Goal: Transaction & Acquisition: Book appointment/travel/reservation

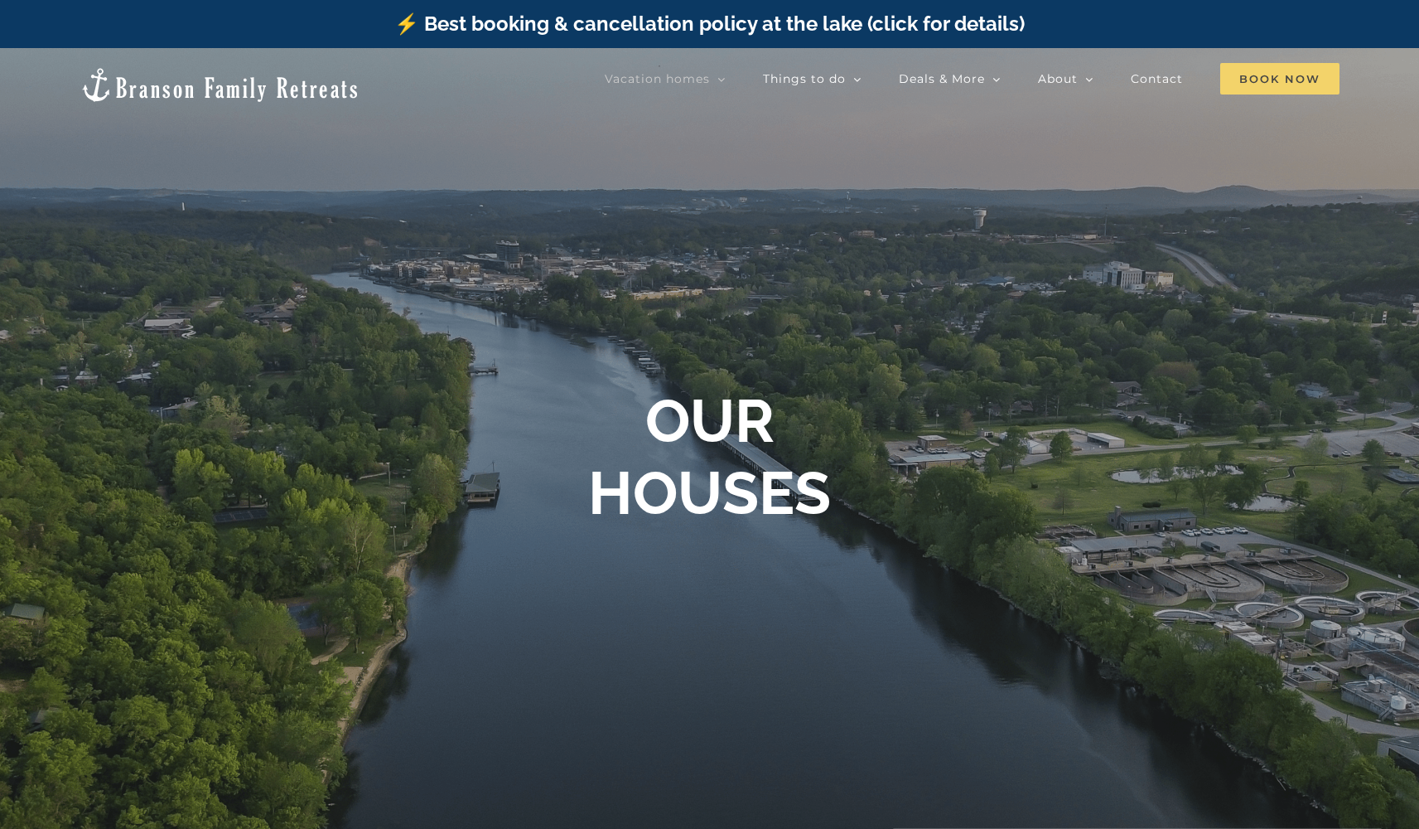
click at [1298, 86] on span "Book Now" at bounding box center [1279, 78] width 119 height 31
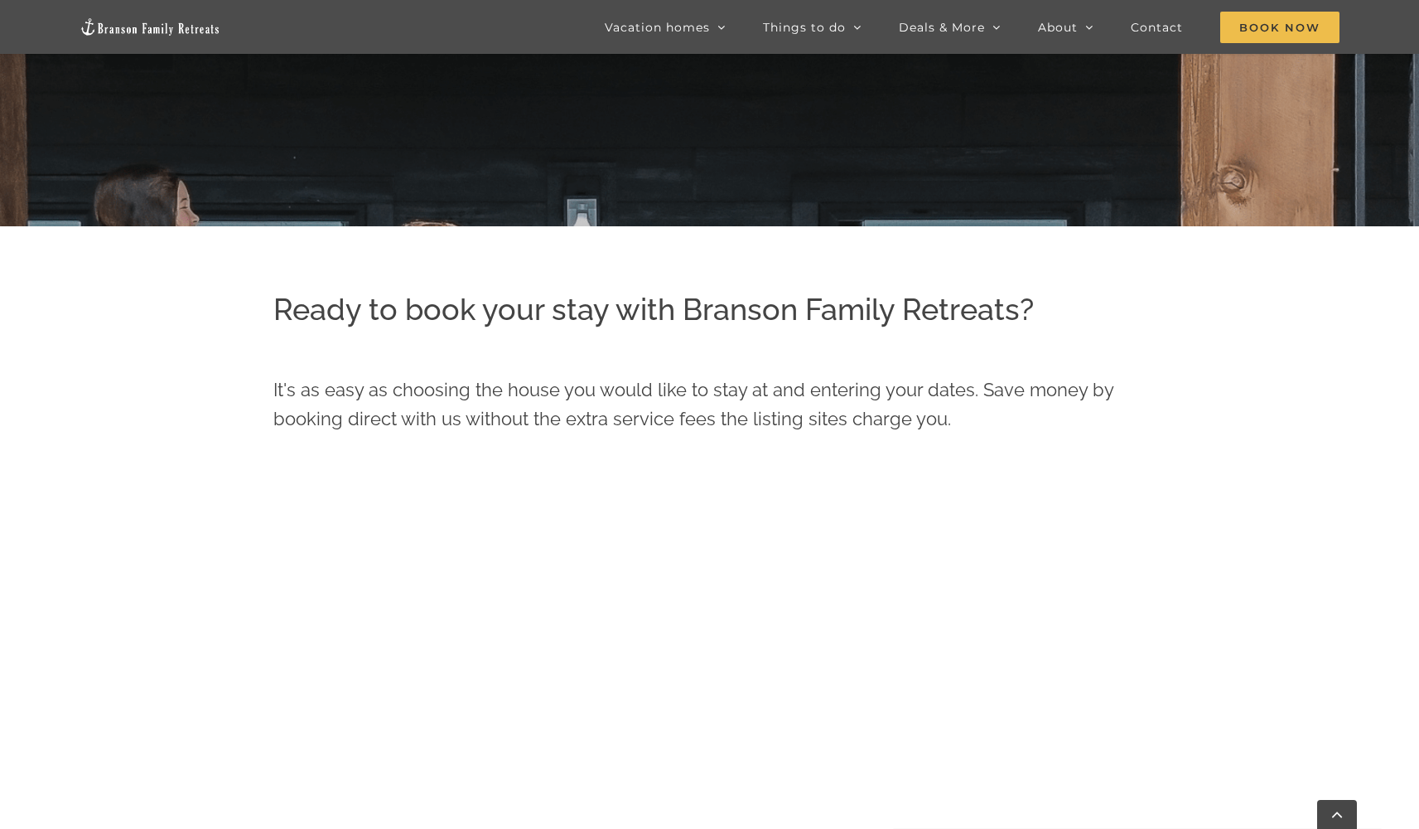
scroll to position [631, 0]
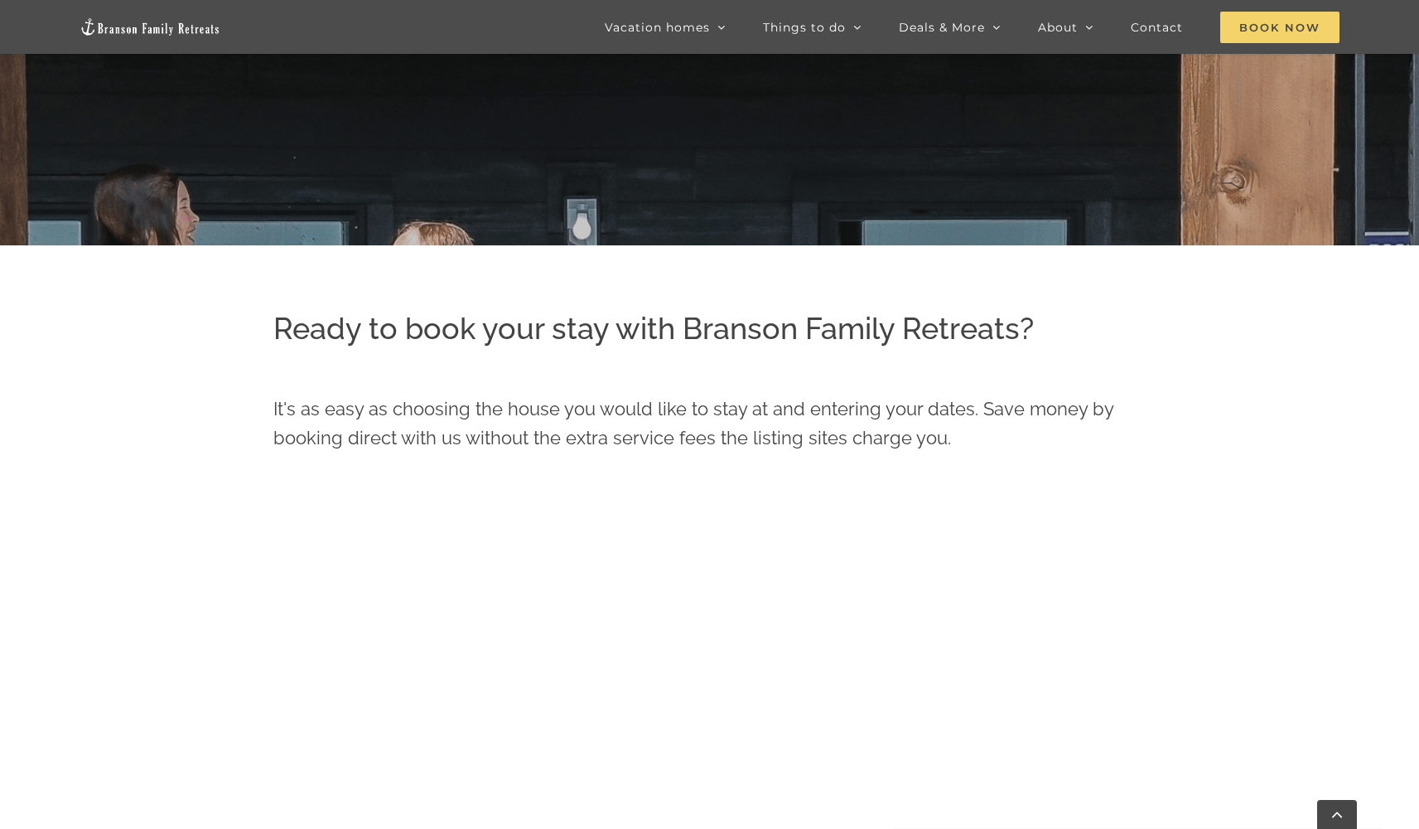
click at [1302, 41] on span "Book Now" at bounding box center [1279, 27] width 119 height 31
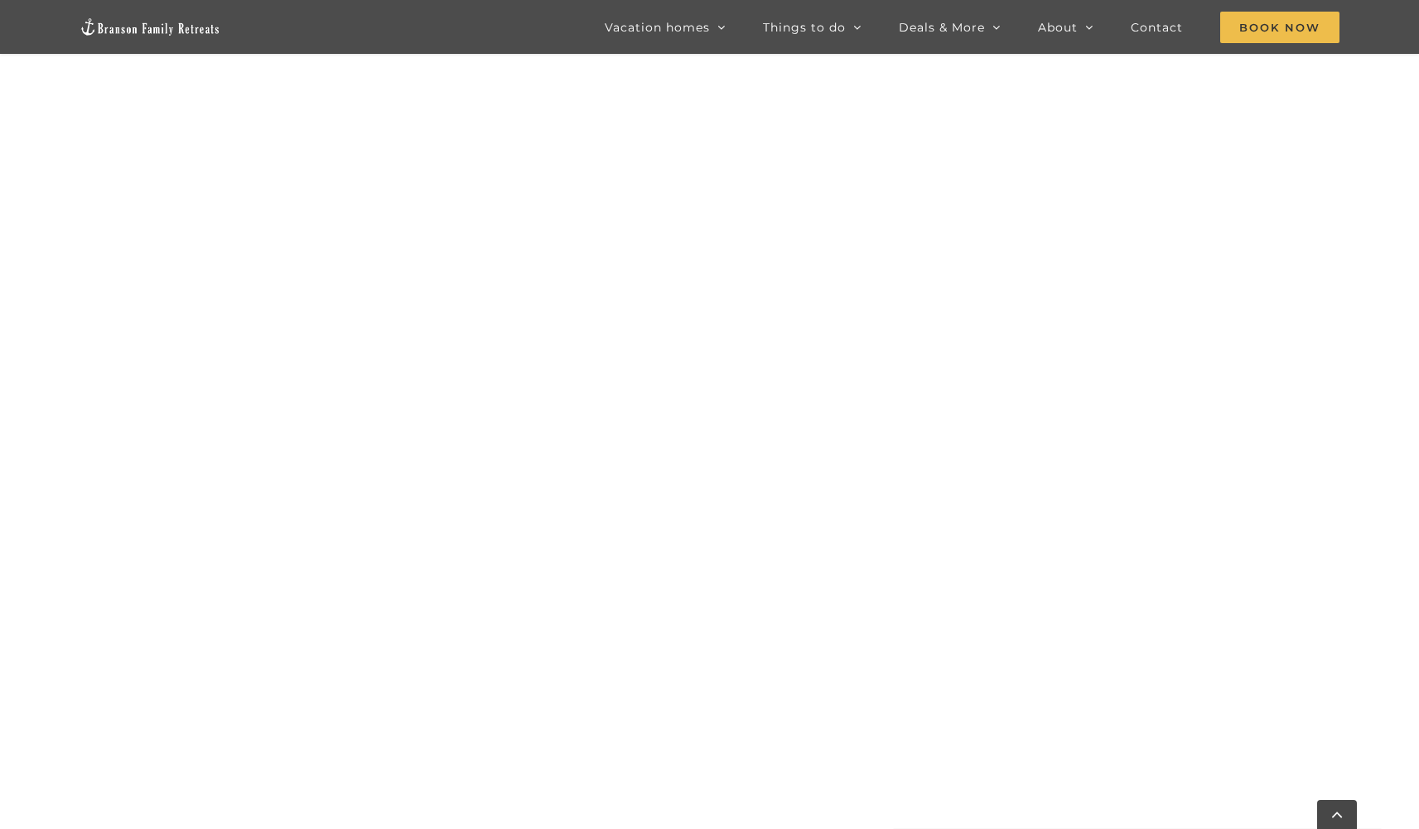
scroll to position [1133, 0]
click at [1284, 28] on span "Book Now" at bounding box center [1279, 27] width 119 height 31
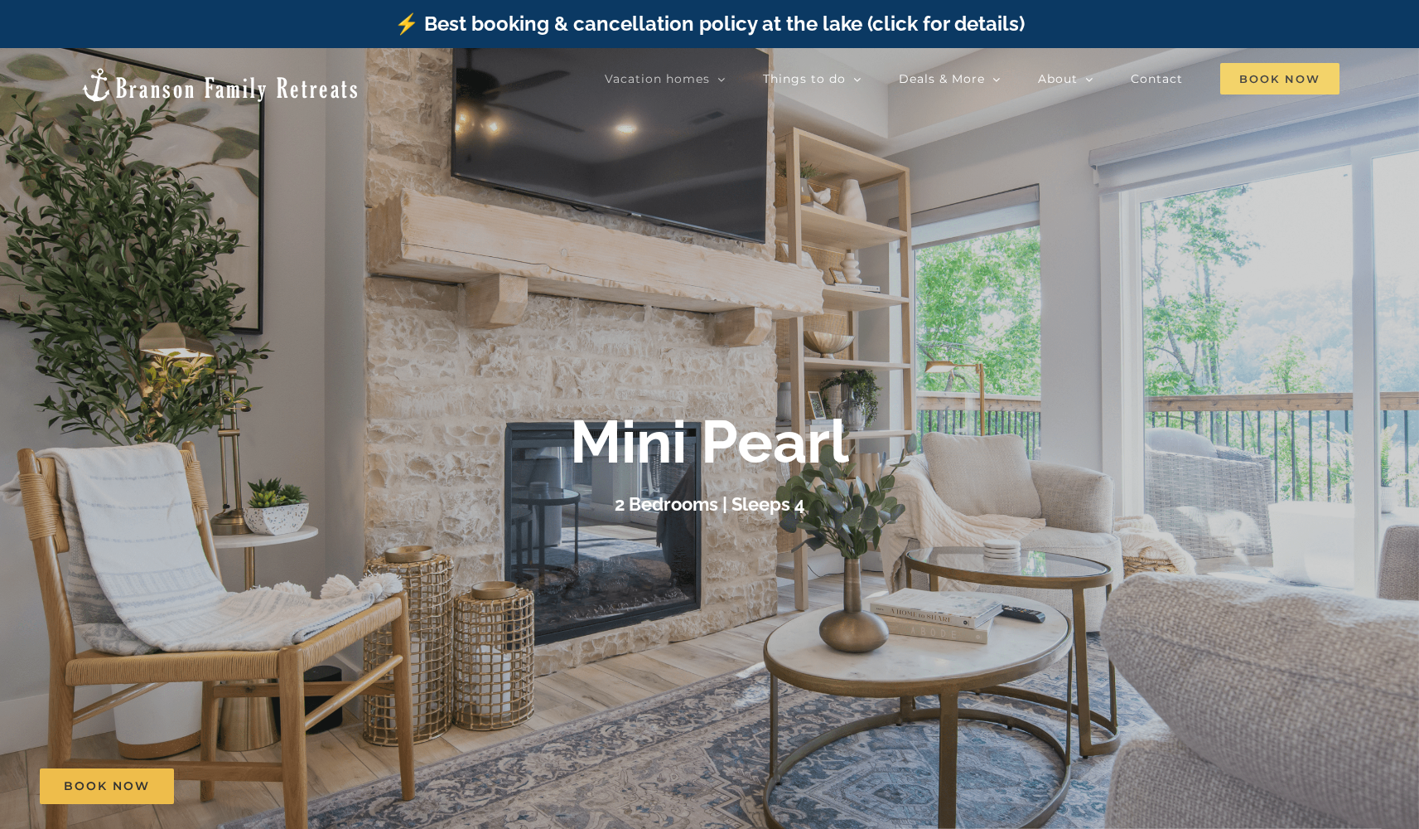
click at [1287, 84] on span "Book Now" at bounding box center [1279, 78] width 119 height 31
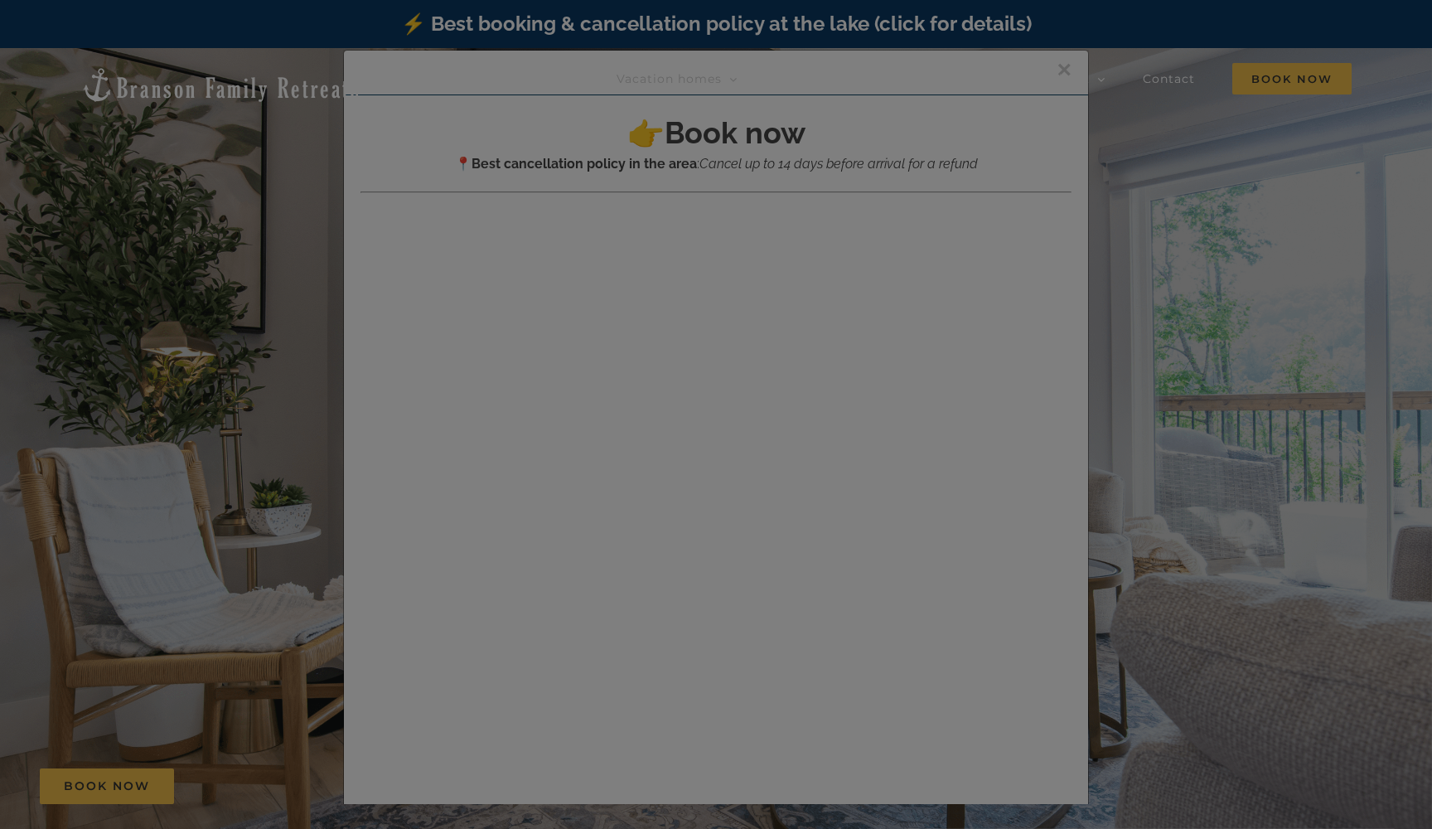
click at [1077, 155] on div at bounding box center [716, 414] width 1432 height 829
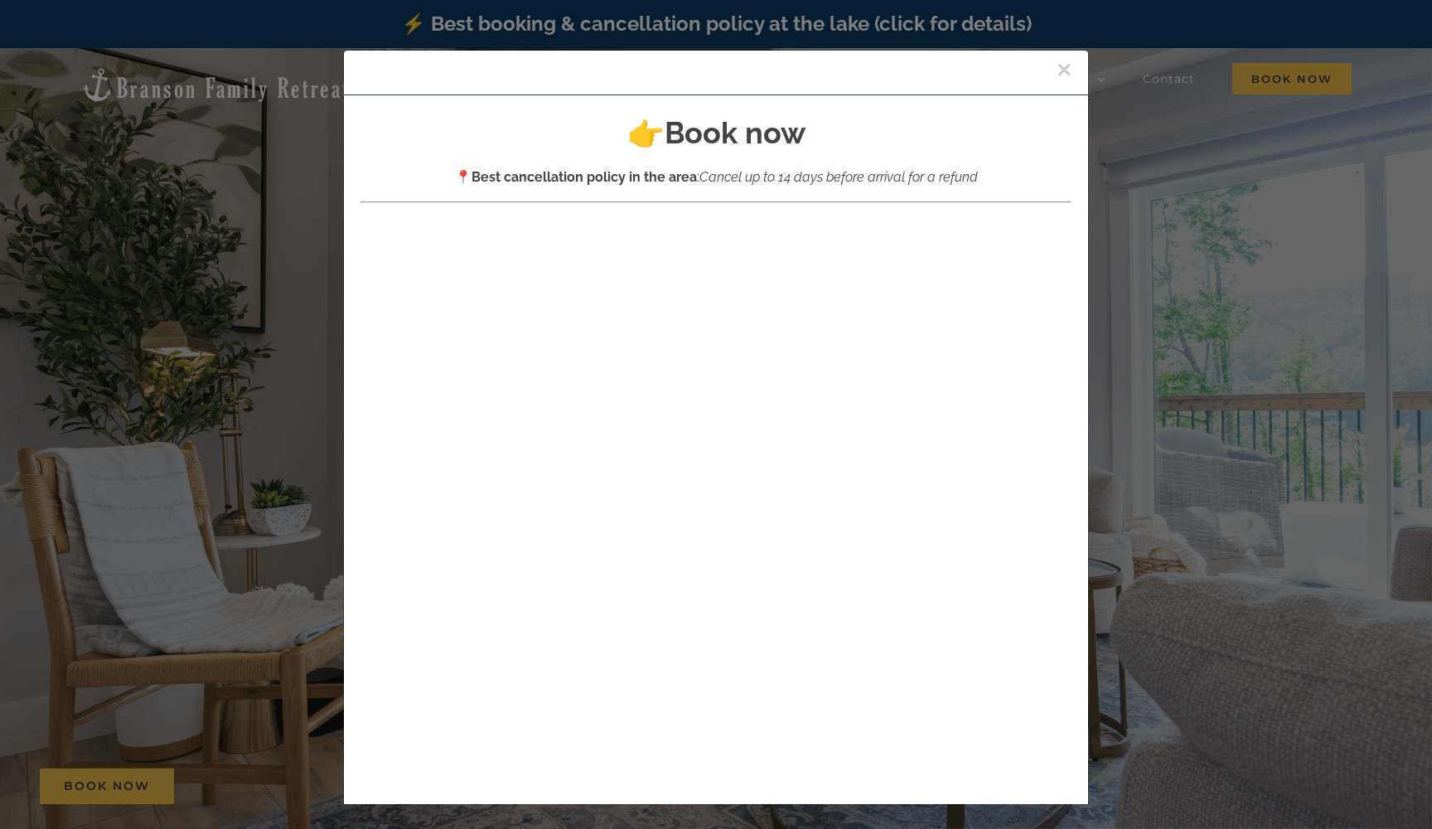
click at [1056, 72] on button "×" at bounding box center [1063, 69] width 15 height 25
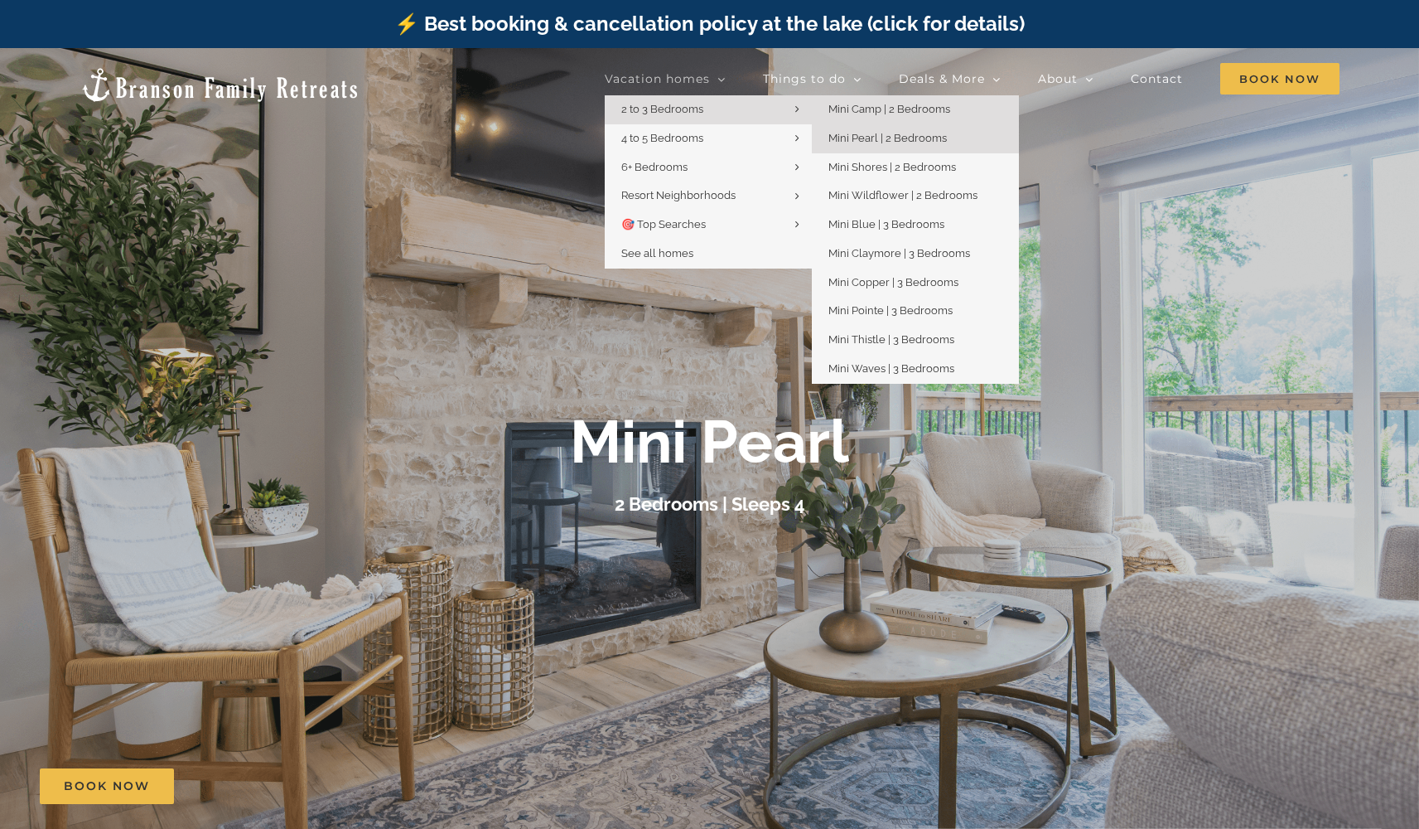
click at [847, 117] on link "Mini Camp | 2 Bedrooms" at bounding box center [915, 109] width 207 height 29
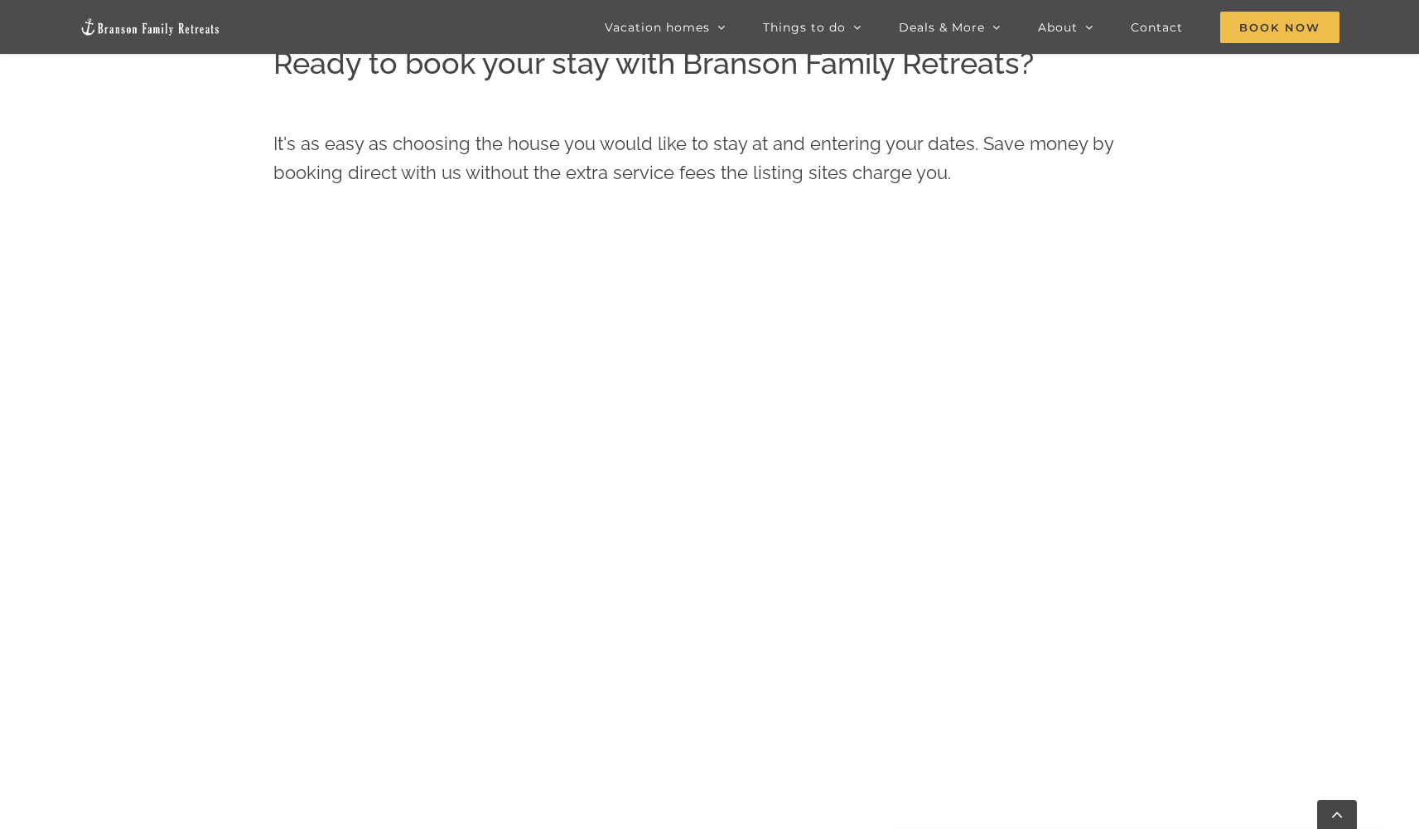
scroll to position [936, 0]
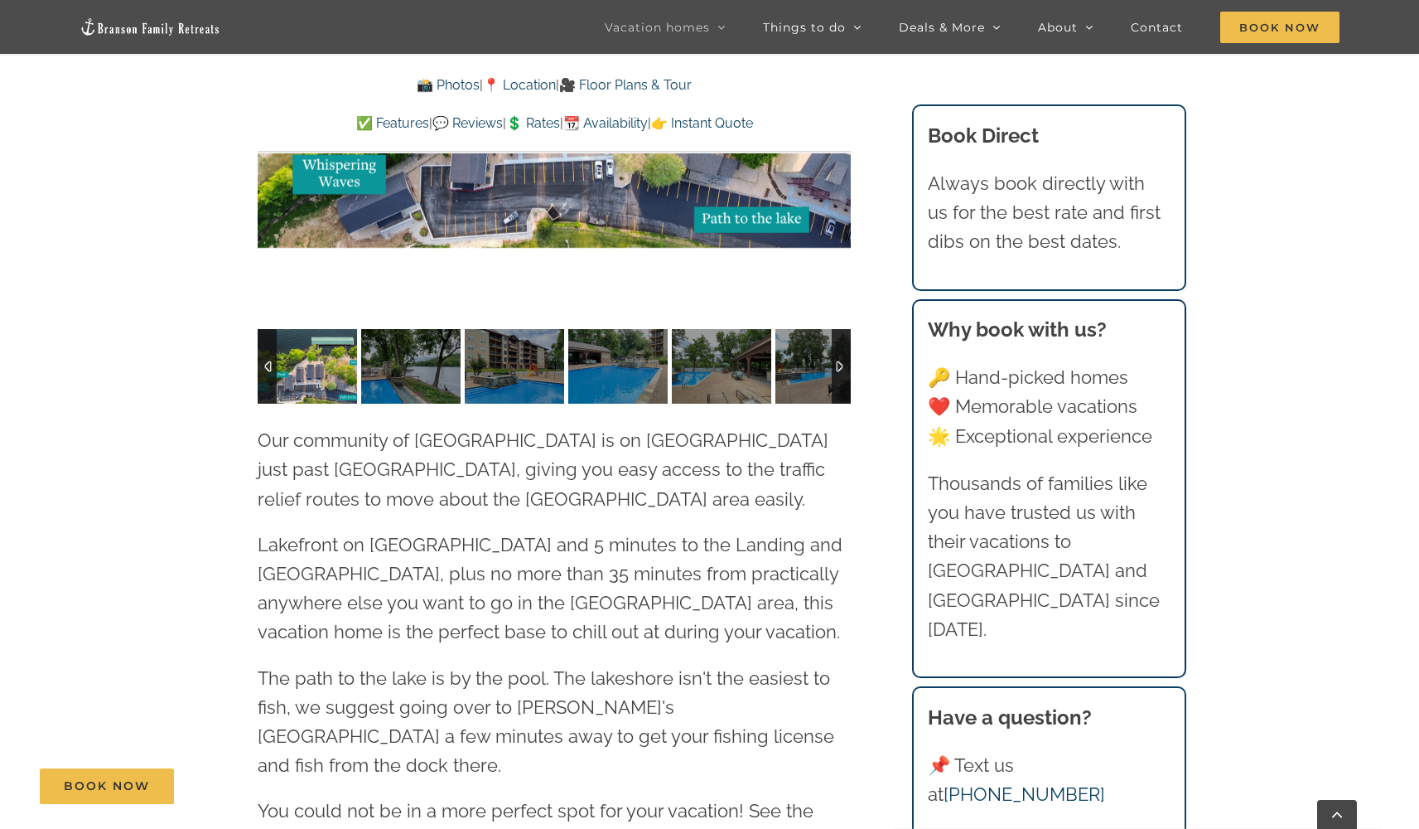
scroll to position [4067, 0]
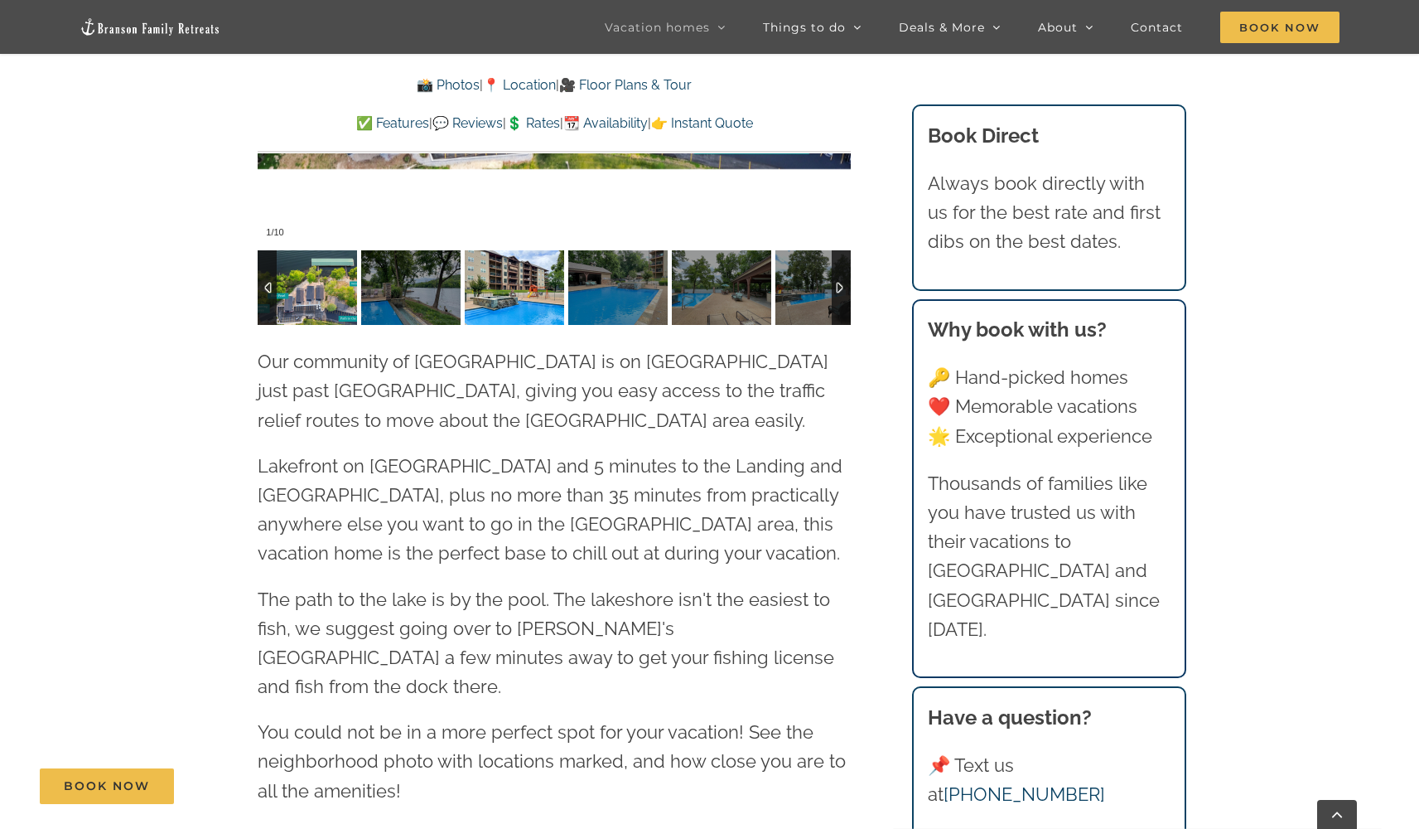
click at [519, 266] on img at bounding box center [514, 287] width 99 height 75
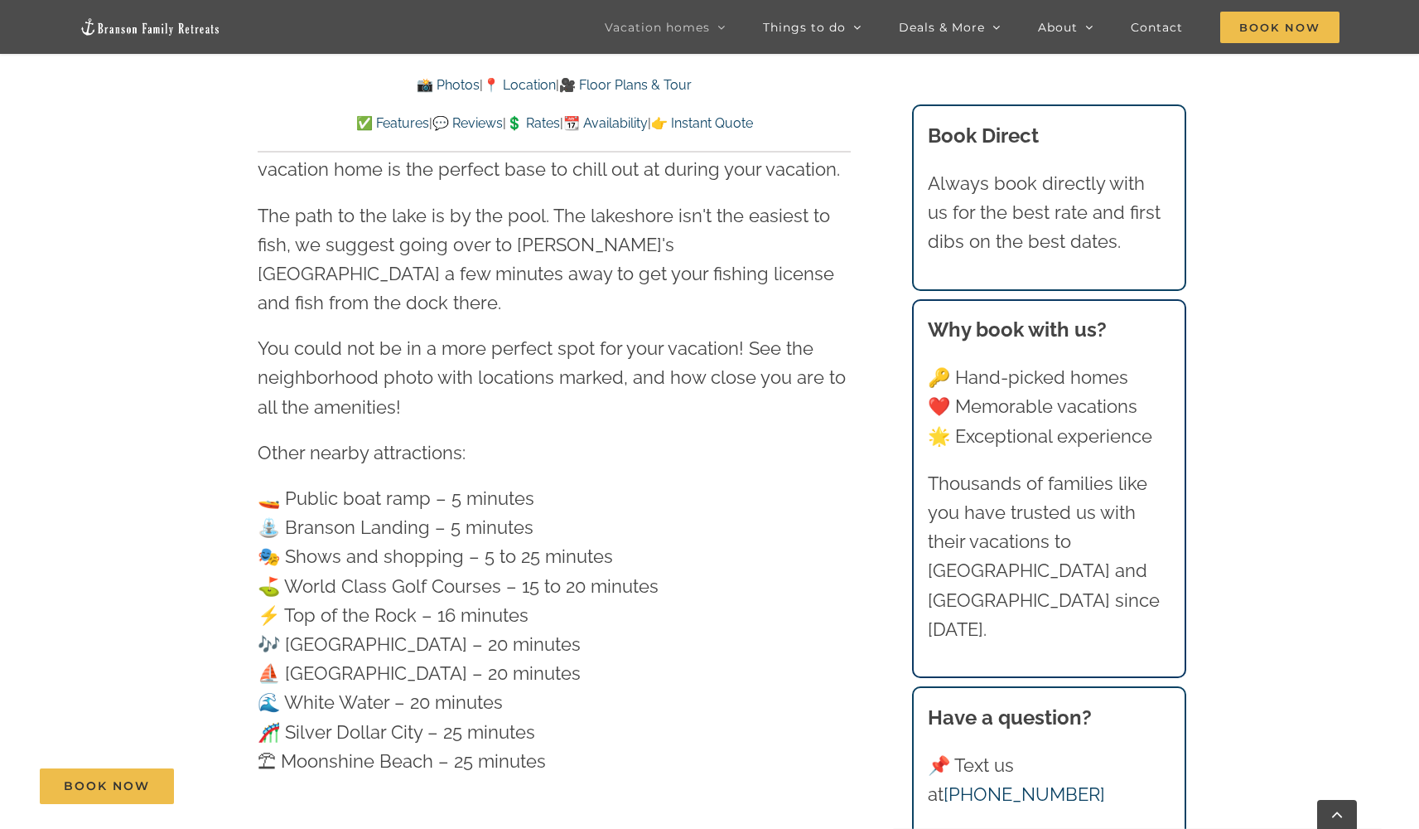
scroll to position [4477, 0]
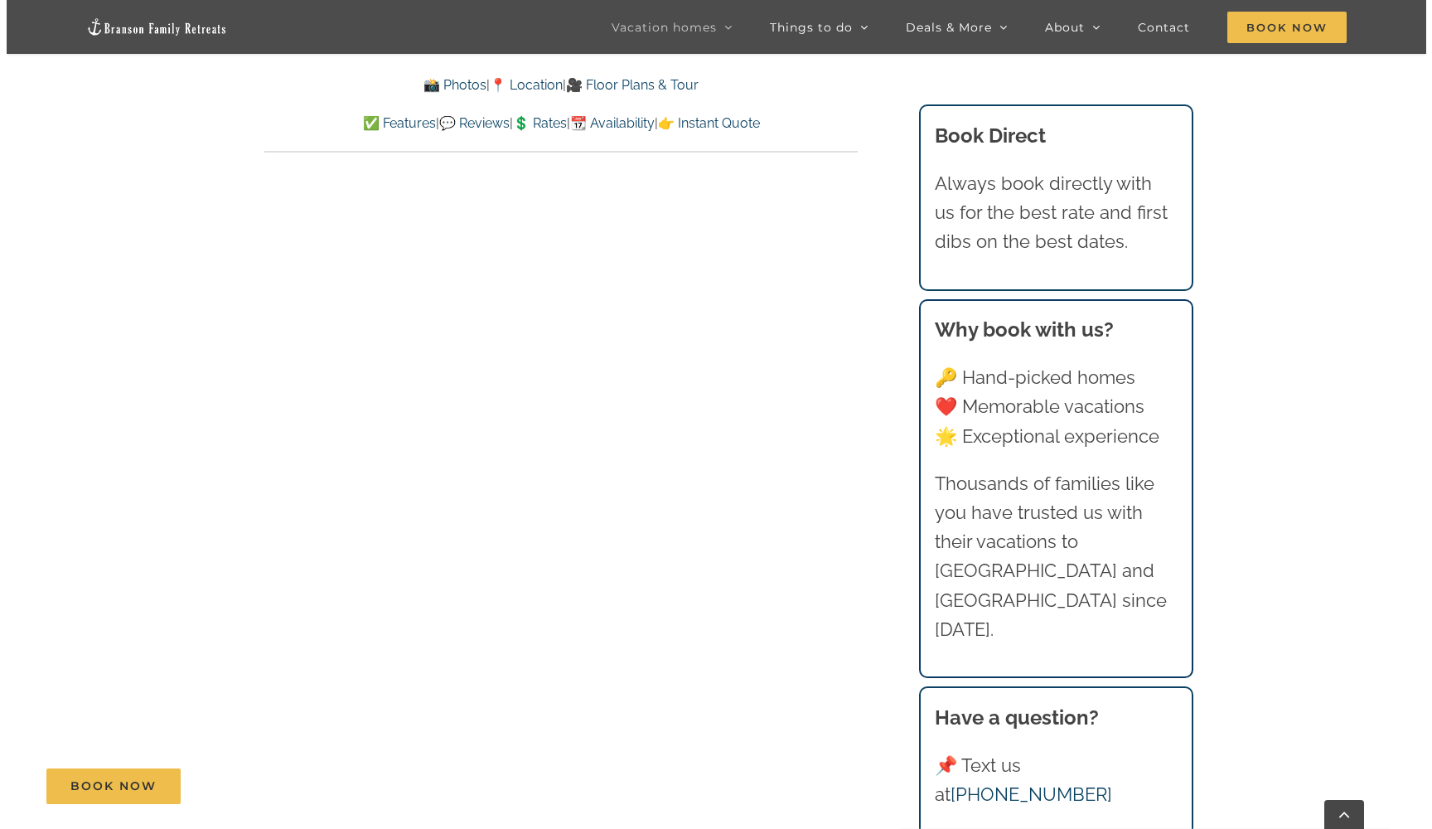
scroll to position [8682, 0]
click at [123, 782] on span "Book Now" at bounding box center [107, 786] width 86 height 14
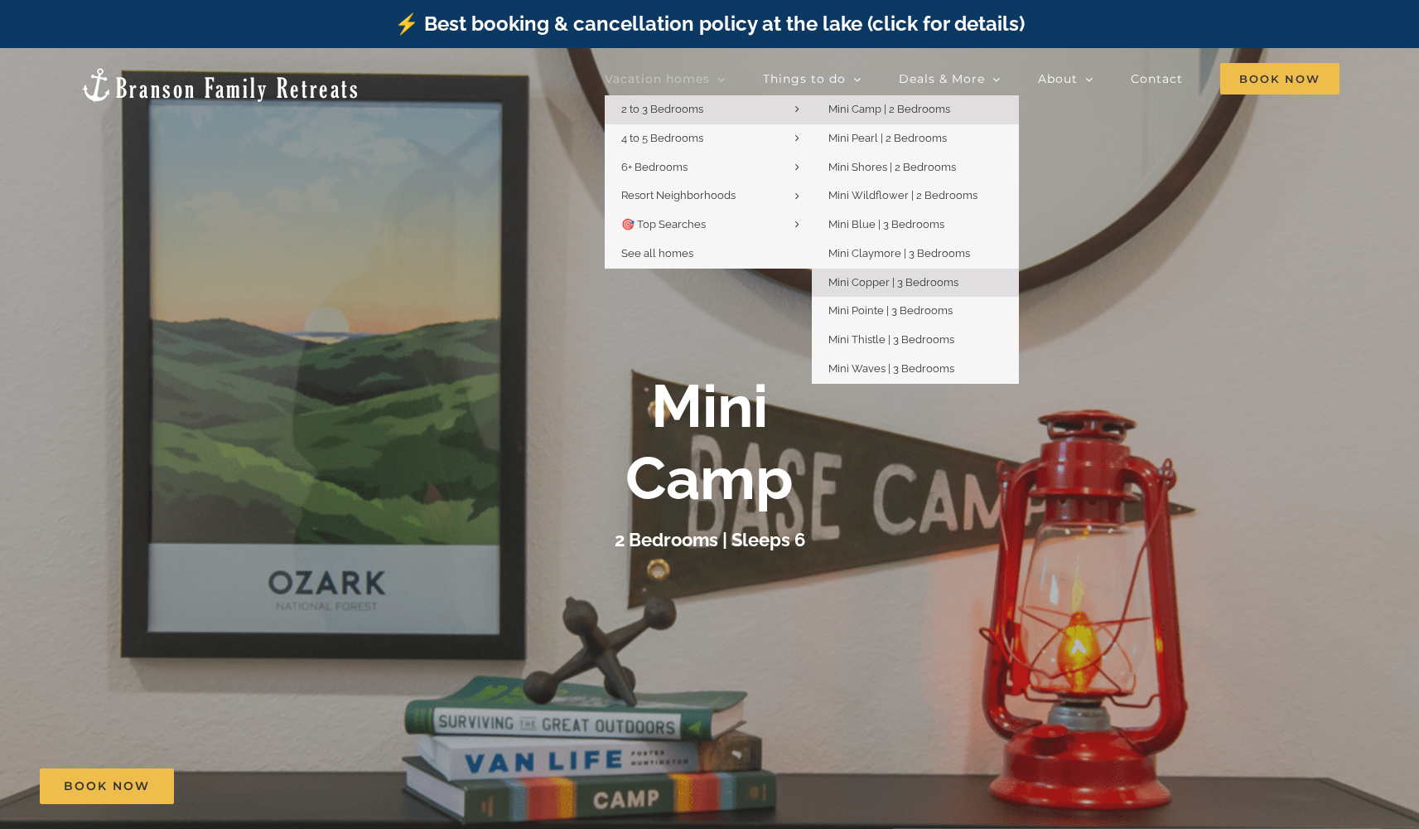
click at [905, 278] on span "Mini Copper | 3 Bedrooms" at bounding box center [894, 282] width 130 height 12
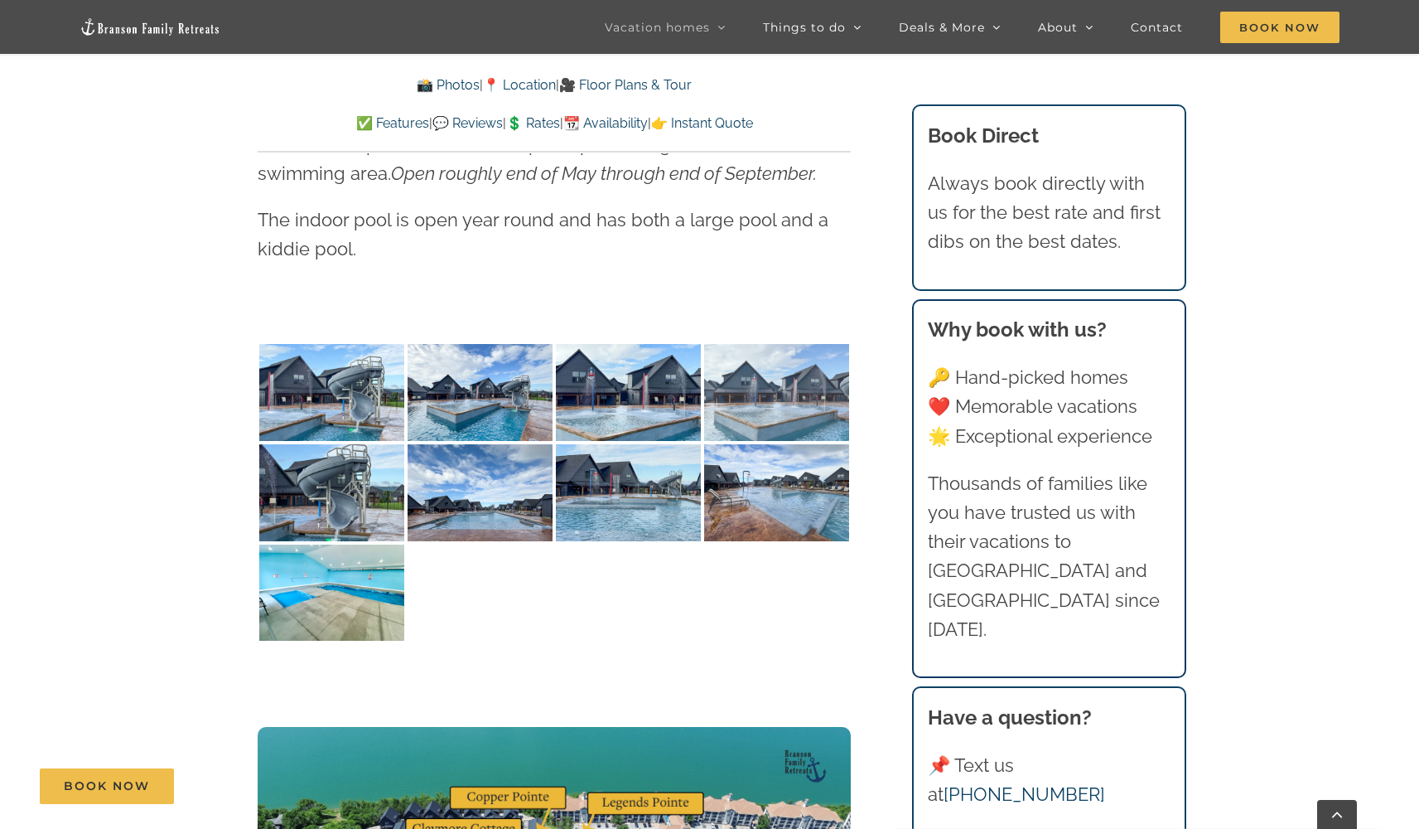
scroll to position [3916, 0]
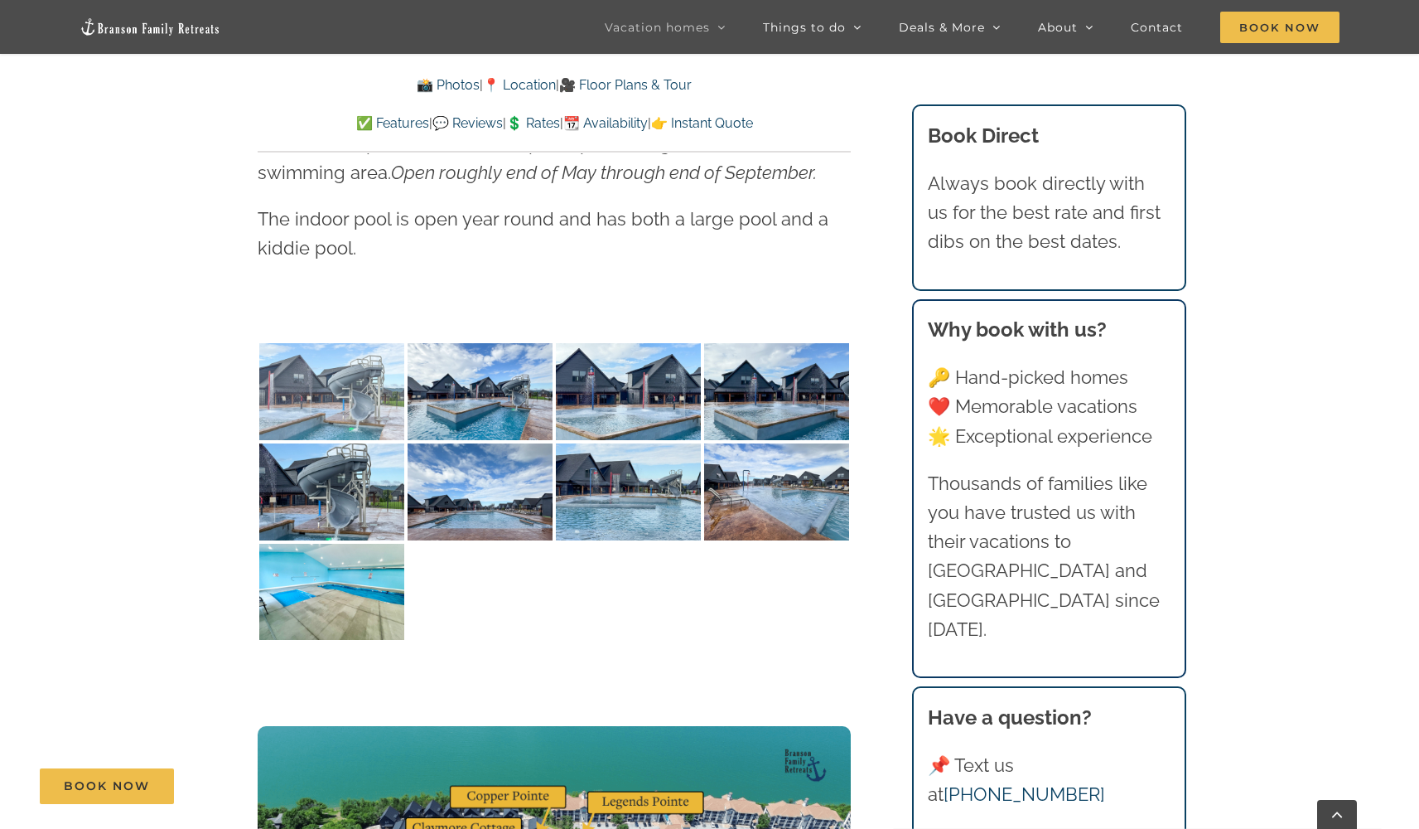
click at [333, 348] on img at bounding box center [331, 391] width 145 height 97
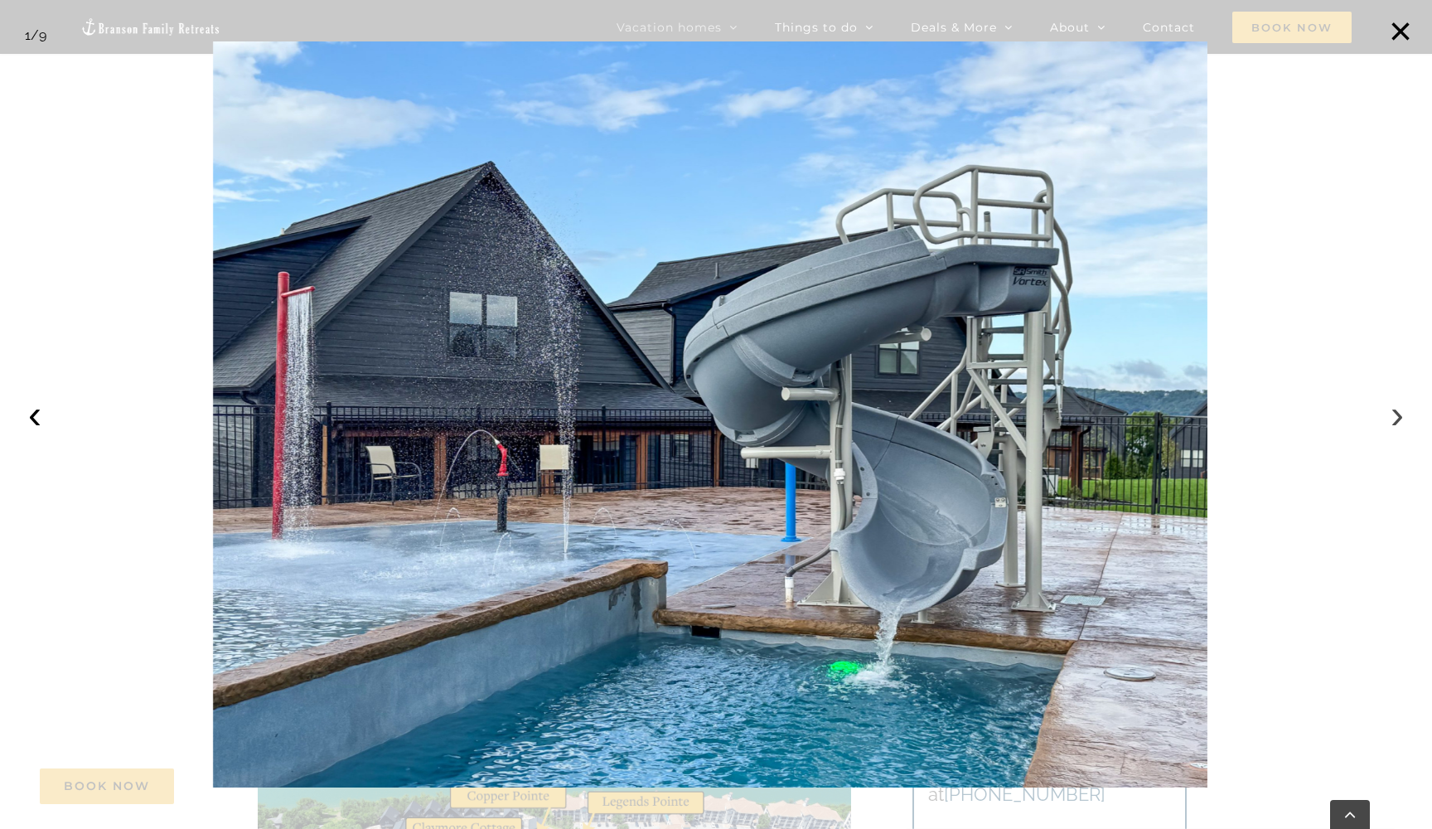
click at [1399, 419] on button "›" at bounding box center [1397, 414] width 36 height 36
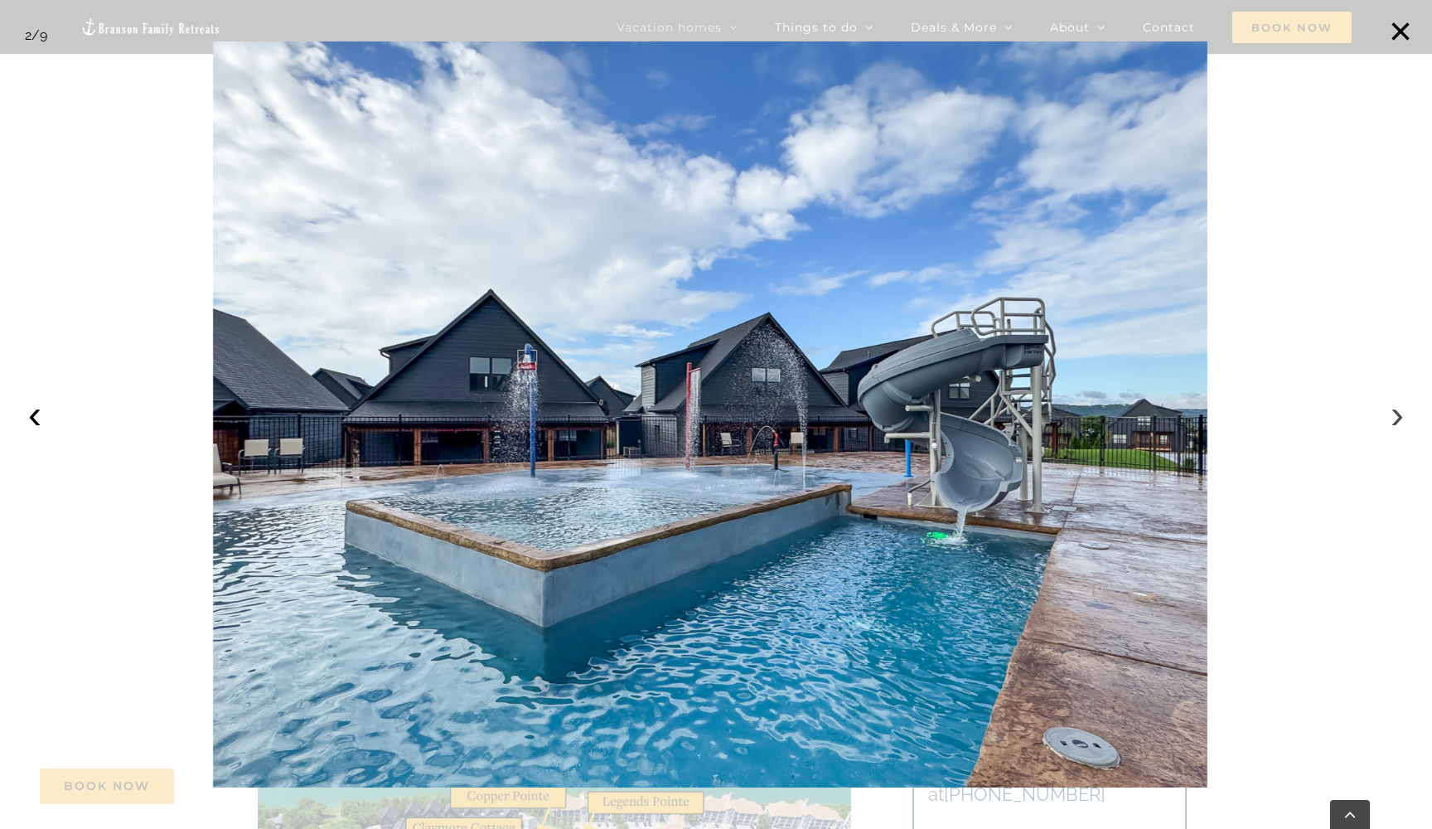
click at [1401, 417] on button "›" at bounding box center [1397, 414] width 36 height 36
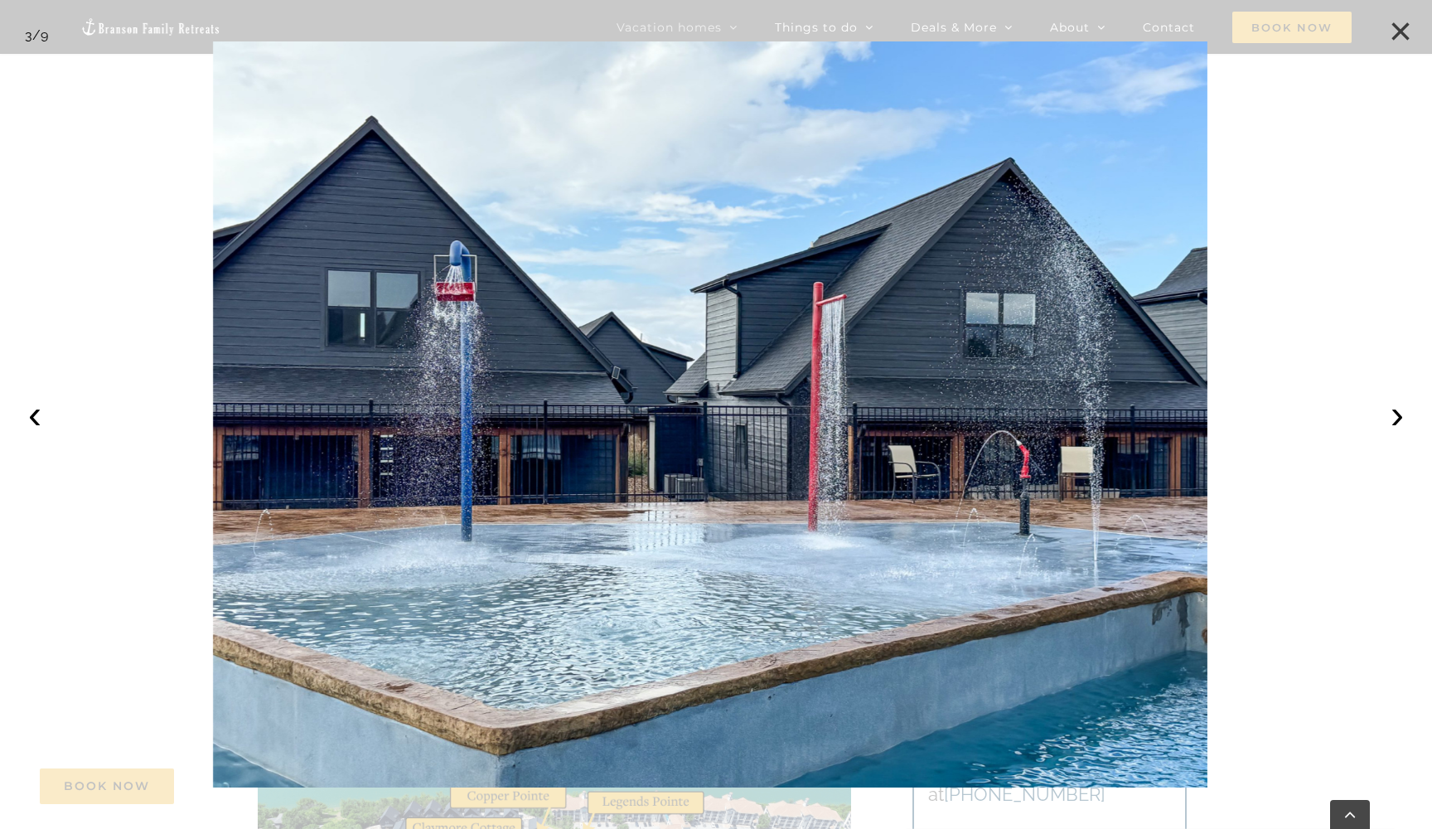
click at [1399, 27] on button "×" at bounding box center [1400, 31] width 36 height 36
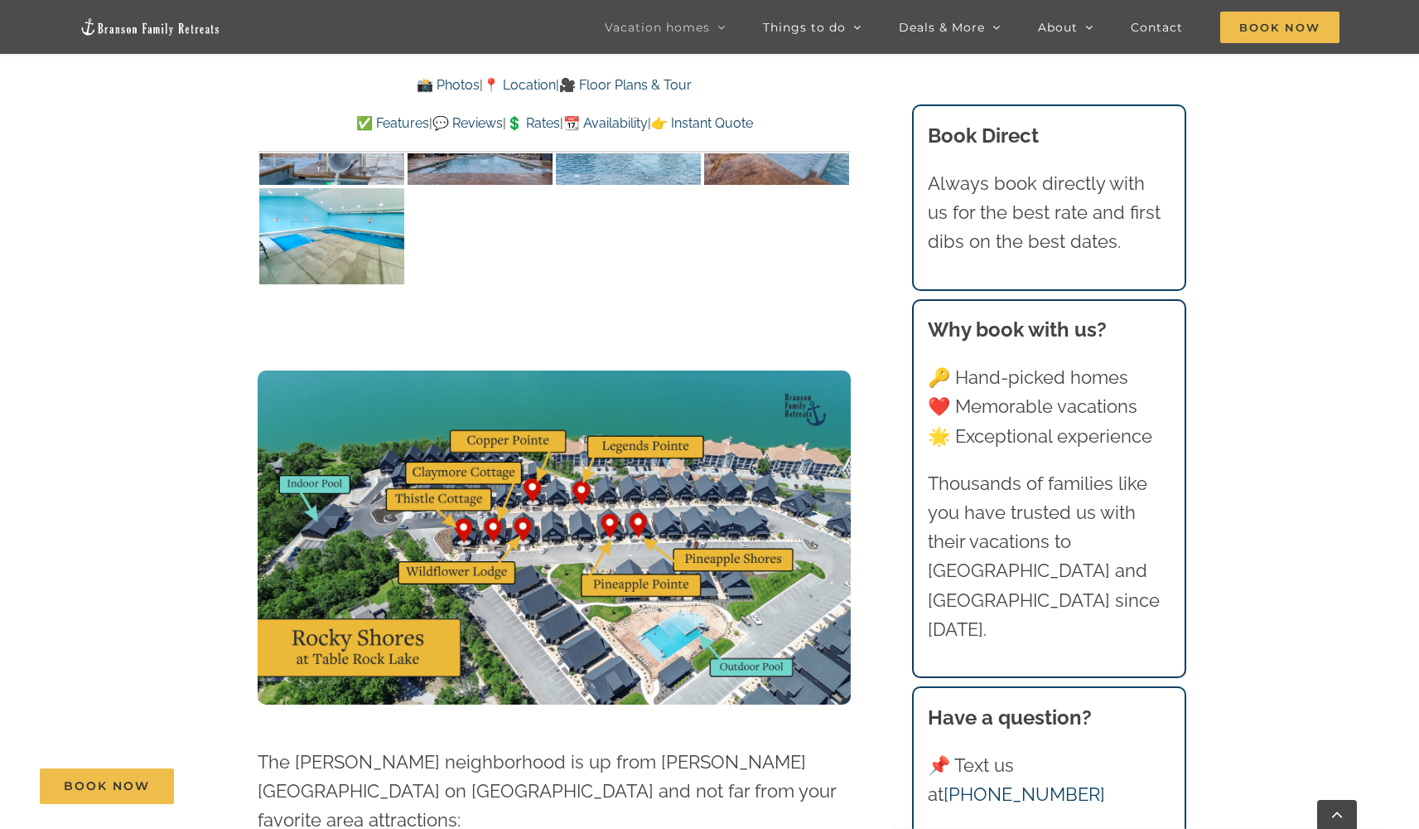
scroll to position [4289, 0]
